Goal: Information Seeking & Learning: Understand process/instructions

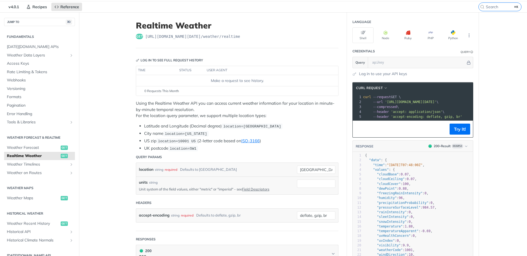
scroll to position [17, 0]
drag, startPoint x: 244, startPoint y: 36, endPoint x: 143, endPoint y: 37, distance: 101.0
click at [143, 37] on div "get [URL][DOMAIN_NAME][DATE] /weather/realtime" at bounding box center [237, 35] width 203 height 5
copy span "[URL][DOMAIN_NAME][DATE] /weather/realtime"
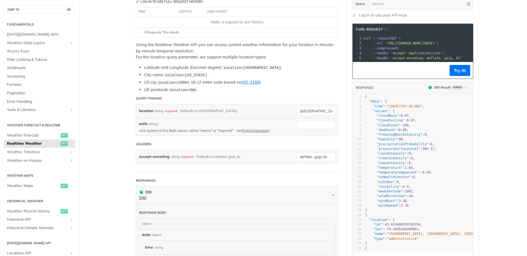
scroll to position [0, 0]
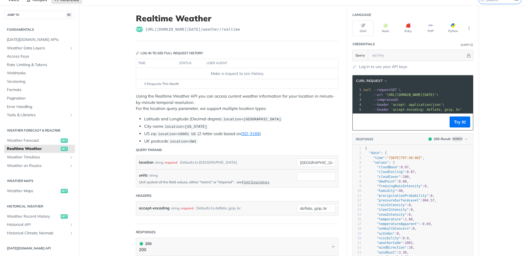
click at [329, 14] on h1 "Realtime Weather" at bounding box center [237, 18] width 203 height 10
click at [444, 29] on button "Python" at bounding box center [452, 28] width 21 height 16
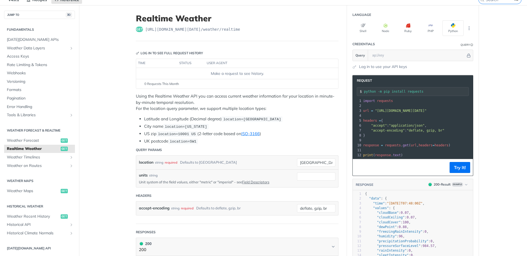
click at [456, 155] on pre "print ( response . text )" at bounding box center [430, 155] width 137 height 5
click at [314, 122] on li "Latitude and Longitude (Decimal degree) location=[GEOGRAPHIC_DATA]" at bounding box center [241, 119] width 194 height 6
click at [496, 113] on main "JUMP TO ⌘/ Fundamentals [DATE][DOMAIN_NAME] APIs Weather Data Layers Core Proba…" at bounding box center [263, 253] width 527 height 497
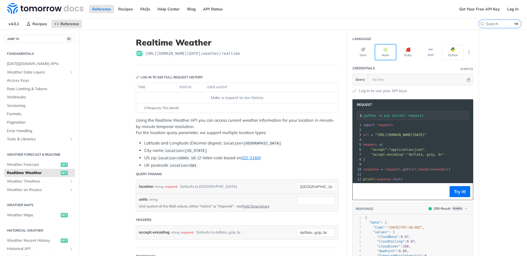
click at [386, 49] on button "Node" at bounding box center [385, 52] width 21 height 16
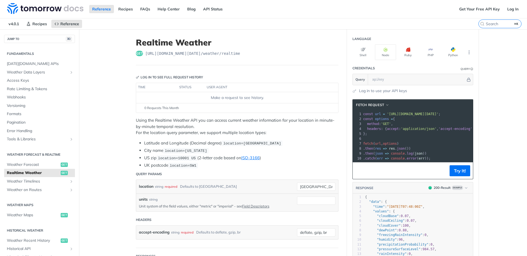
click at [441, 159] on pre ". catch ( err => console . error ( err ));" at bounding box center [441, 158] width 159 height 5
click at [443, 154] on pre ". then ( json => console . log ( json ))" at bounding box center [441, 153] width 159 height 5
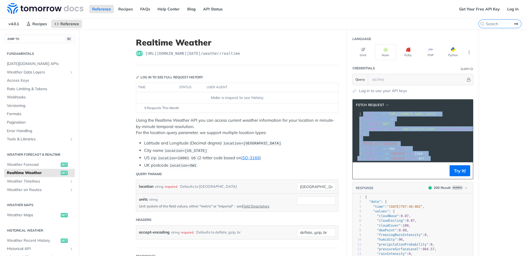
copy div "const url = '[URL][DOMAIN_NAME][DATE]' ; 2 const options = { 3 method : 'GET' ,…"
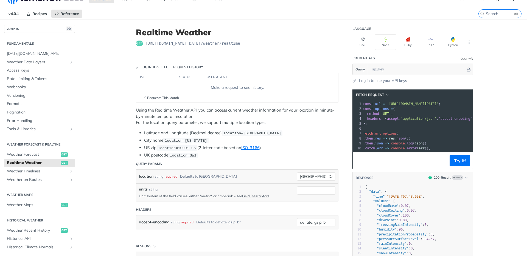
scroll to position [24, 0]
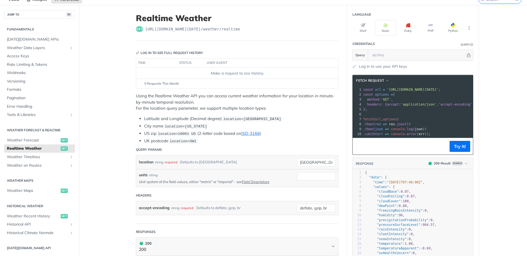
click at [496, 152] on main "JUMP TO ⌘/ Fundamentals [DATE][DOMAIN_NAME] APIs Weather Data Layers Core Proba…" at bounding box center [263, 253] width 527 height 497
click at [216, 144] on header "Query Params" at bounding box center [237, 149] width 203 height 11
click at [21, 195] on link "Weather Maps get" at bounding box center [39, 191] width 71 height 8
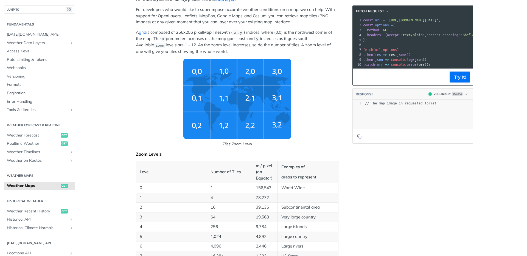
scroll to position [137, 0]
click at [39, 144] on span "Realtime Weather" at bounding box center [33, 143] width 52 height 5
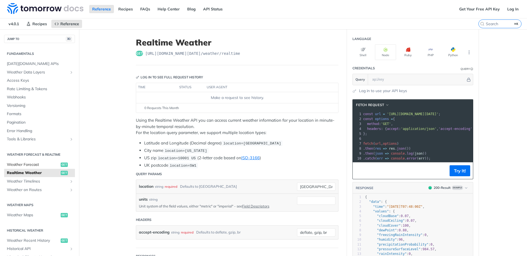
click at [37, 163] on span "Weather Forecast" at bounding box center [33, 164] width 52 height 5
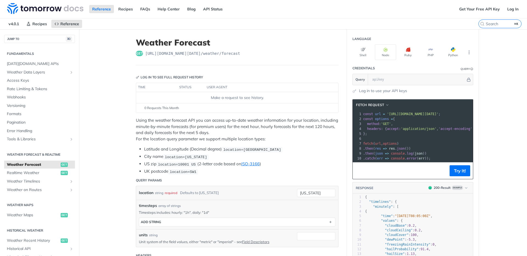
click at [296, 165] on li "US zip location=10001 [GEOGRAPHIC_DATA] (2-letter code based on ISO-3166 )" at bounding box center [241, 164] width 194 height 6
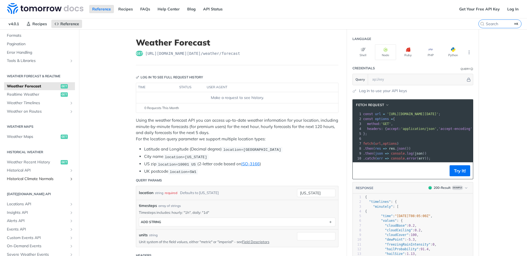
scroll to position [80, 0]
click at [41, 137] on span "Weather Maps" at bounding box center [33, 135] width 52 height 5
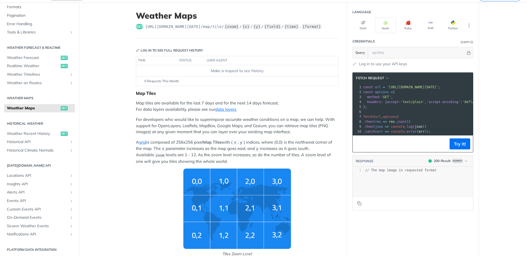
scroll to position [26, 0]
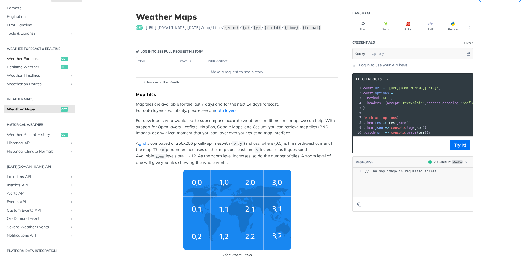
click at [39, 60] on span "Weather Forecast" at bounding box center [33, 58] width 52 height 5
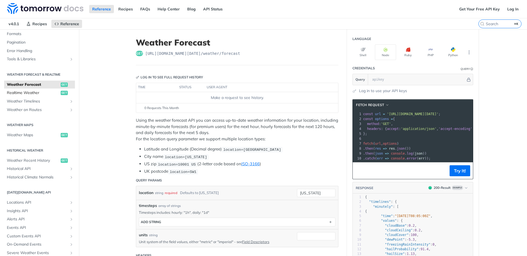
click at [38, 94] on span "Realtime Weather" at bounding box center [33, 92] width 52 height 5
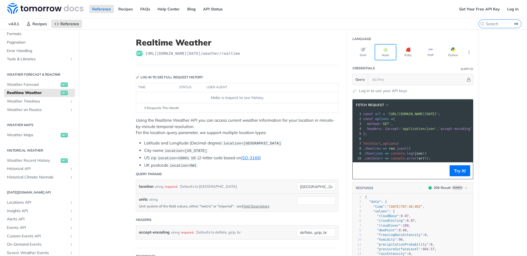
click at [384, 53] on button "Node" at bounding box center [385, 52] width 21 height 16
click at [424, 91] on div "Log in to use your API keys" at bounding box center [412, 91] width 121 height 6
click at [464, 10] on link "Get Your Free API Key" at bounding box center [479, 9] width 47 height 8
click at [41, 83] on span "Weather Forecast" at bounding box center [33, 84] width 52 height 5
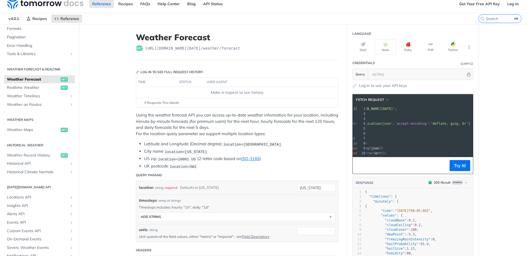
click at [456, 147] on pre ". then ( json => console . log ( json ))" at bounding box center [397, 148] width 159 height 5
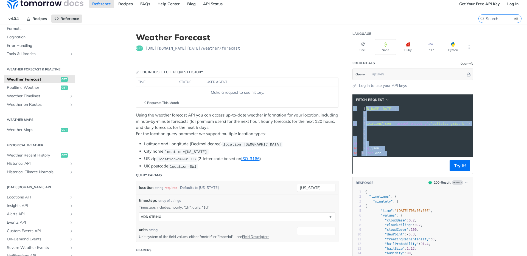
copy div "const url = '[URL][DOMAIN_NAME][DATE]' ; 2 const options = { 3 method : 'GET' ,…"
click at [395, 77] on input "text" at bounding box center [417, 74] width 96 height 11
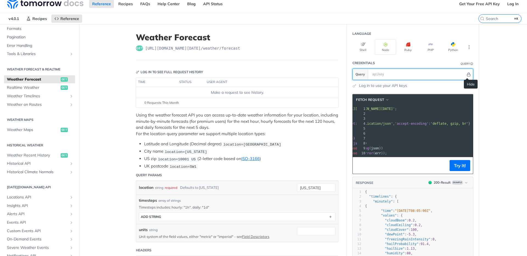
click at [469, 76] on button "Hide" at bounding box center [469, 74] width 6 height 5
click at [467, 75] on icon "Show" at bounding box center [469, 74] width 4 height 4
click at [467, 75] on icon "Hide" at bounding box center [469, 74] width 4 height 4
click at [414, 83] on div "Log in to use your API keys" at bounding box center [412, 86] width 121 height 6
click at [381, 87] on link "Log in to use your API keys" at bounding box center [383, 86] width 48 height 6
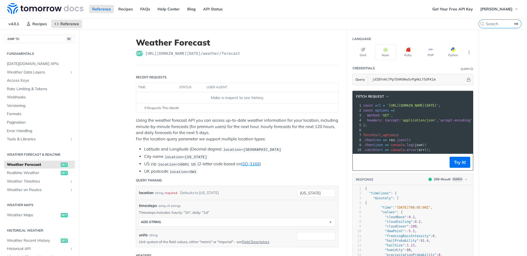
drag, startPoint x: 360, startPoint y: 105, endPoint x: 512, endPoint y: 99, distance: 151.9
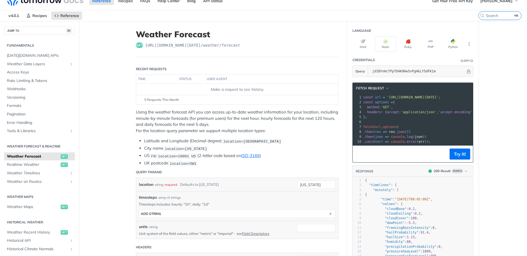
scroll to position [10, 0]
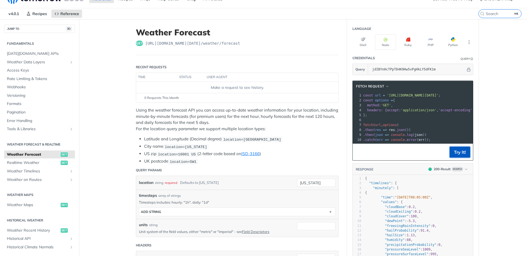
click at [455, 158] on button "Try It!" at bounding box center [460, 152] width 21 height 11
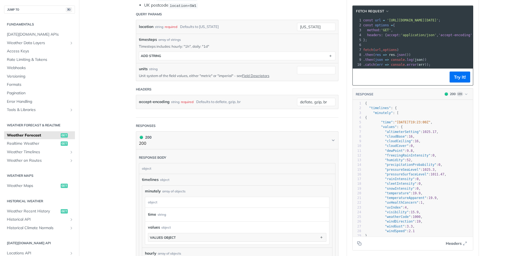
scroll to position [169, 0]
click at [429, 57] on pre ". then ( res => res . json ())" at bounding box center [480, 54] width 236 height 5
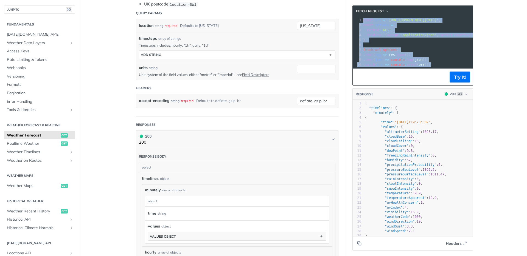
copy div "const url = 'https://api.tomorrow.io/v4/weather/forecast?location=new%20york&ap…"
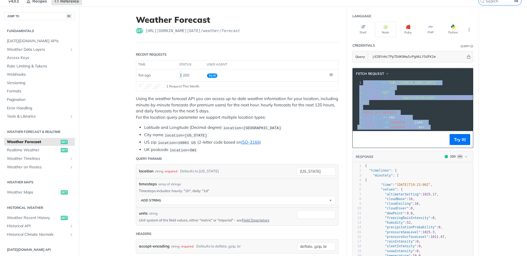
scroll to position [17, 0]
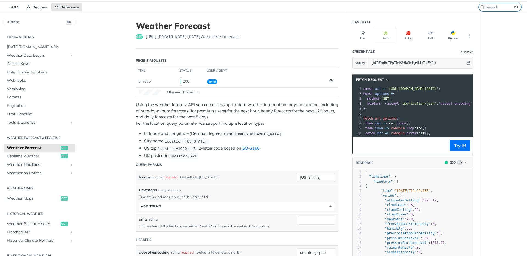
click at [335, 55] on header "Recent Requests" at bounding box center [237, 60] width 203 height 11
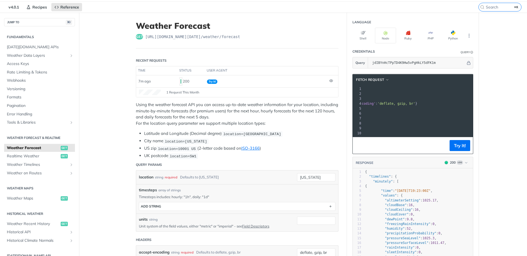
click at [323, 151] on li "US zip location=10001 [GEOGRAPHIC_DATA] (2-letter code based on ISO-3166 )" at bounding box center [241, 148] width 194 height 6
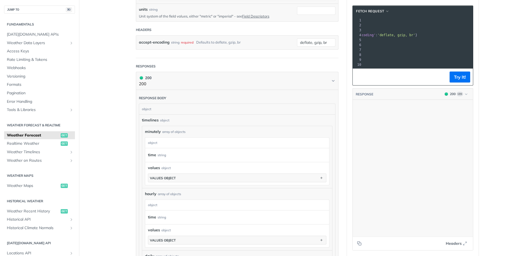
scroll to position [13425, 0]
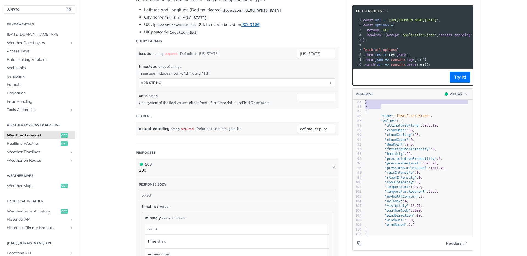
drag, startPoint x: 363, startPoint y: 107, endPoint x: 418, endPoint y: 112, distance: 55.4
type textarea "{ "timelines": { "minutely": [ { "time": "2025-09-09T19:23:00Z", "values": { "a…"
click at [492, 140] on main "JUMP TO ⌘/ Fundamentals [DATE][DOMAIN_NAME] APIs Weather Data Layers Core Proba…" at bounding box center [263, 231] width 527 height 684
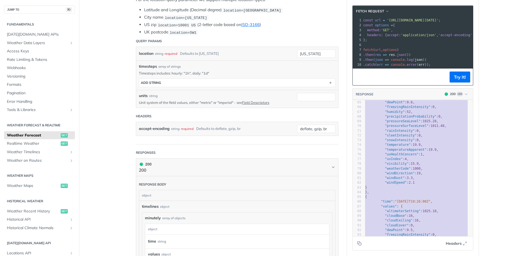
scroll to position [276, 0]
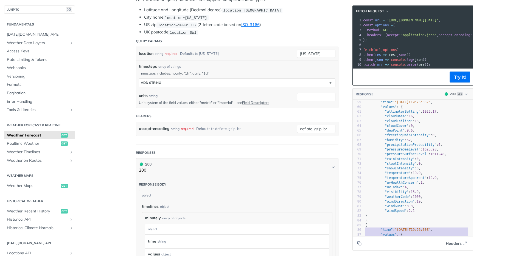
type textarea "{ "time": "2025-09-09T19:26:00Z", "values": { "altimeterSetting": 1025.18, "clo…"
drag, startPoint x: 380, startPoint y: 181, endPoint x: 359, endPoint y: 231, distance: 54.6
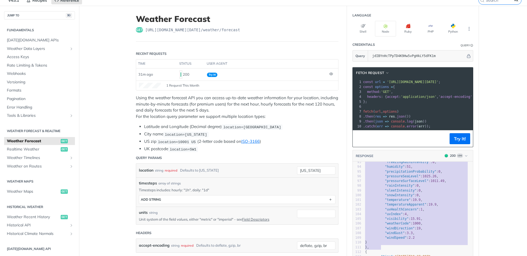
scroll to position [0, 0]
